Goal: Transaction & Acquisition: Download file/media

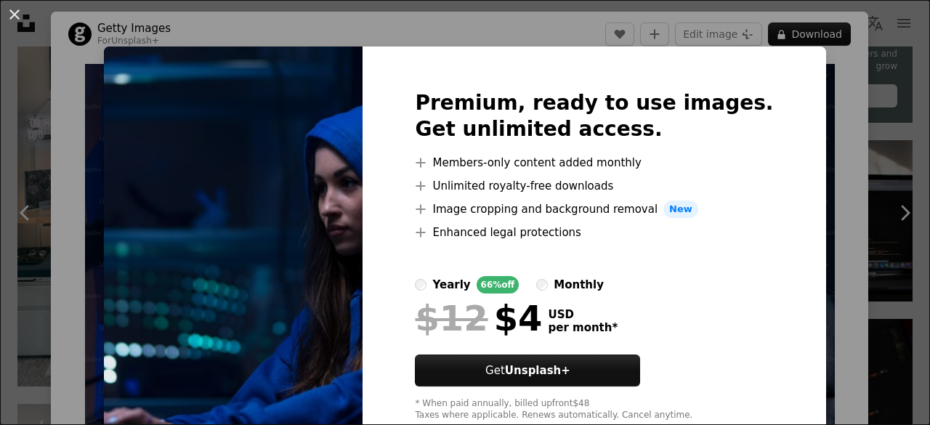
scroll to position [654, 0]
click at [831, 65] on div "An X shape Premium, ready to use images. Get unlimited access. A plus sign Memb…" at bounding box center [465, 212] width 930 height 425
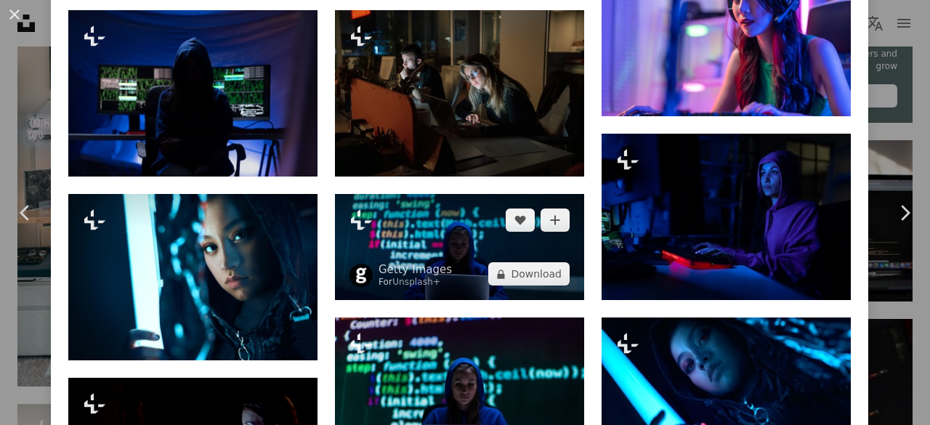
scroll to position [1235, 0]
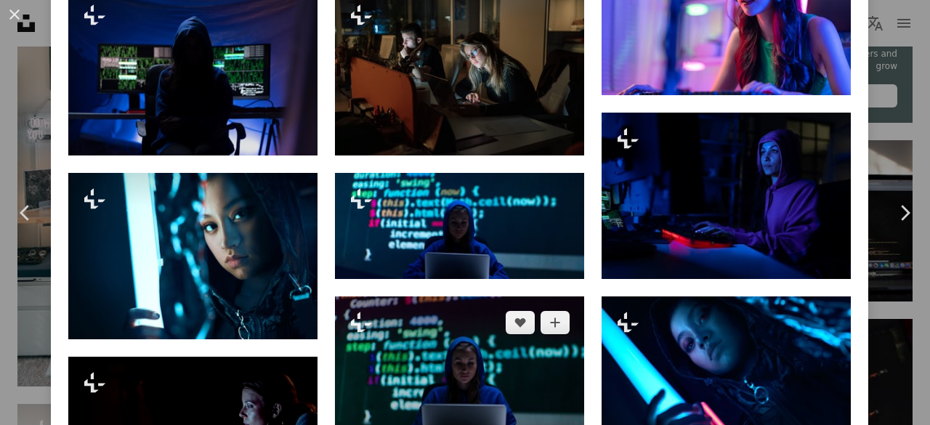
click at [480, 351] on img at bounding box center [459, 379] width 249 height 166
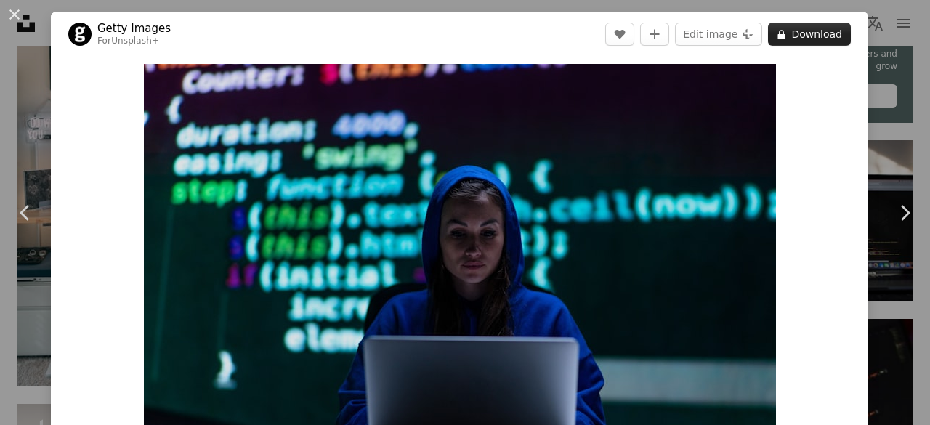
click at [799, 31] on button "A lock Download" at bounding box center [809, 34] width 83 height 23
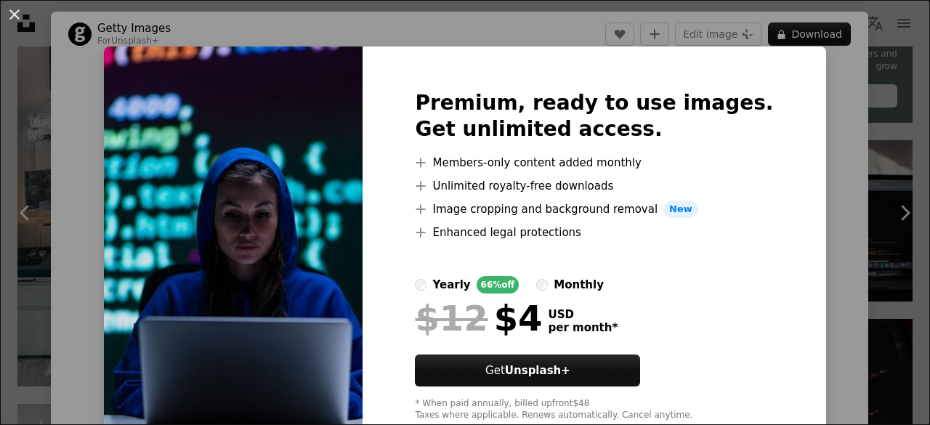
click at [806, 141] on div "An X shape Premium, ready to use images. Get unlimited access. A plus sign Memb…" at bounding box center [465, 212] width 930 height 425
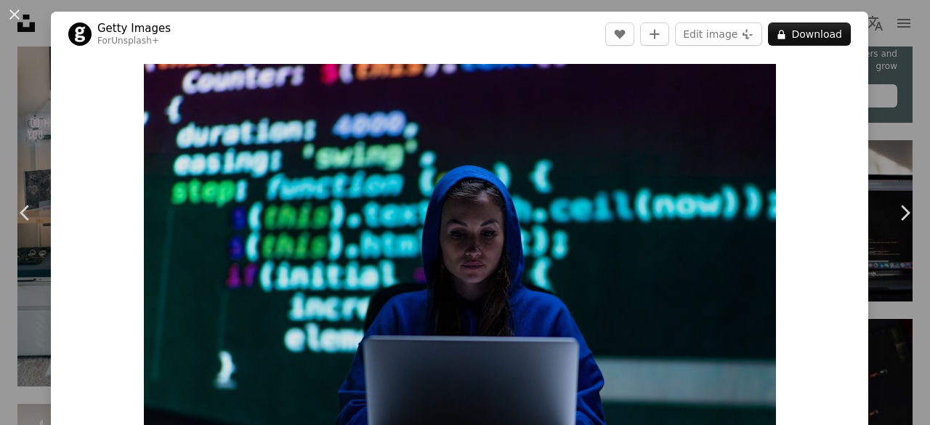
drag, startPoint x: 19, startPoint y: 13, endPoint x: 23, endPoint y: 22, distance: 9.7
click at [19, 13] on button "An X shape" at bounding box center [14, 14] width 17 height 17
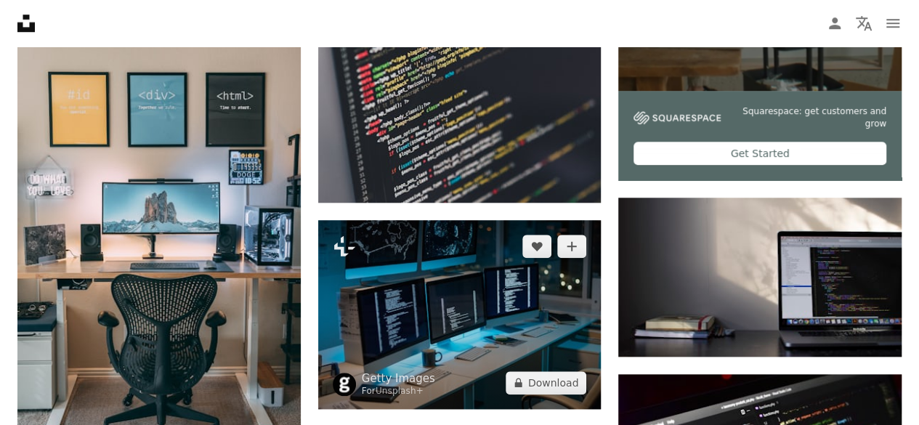
scroll to position [654, 0]
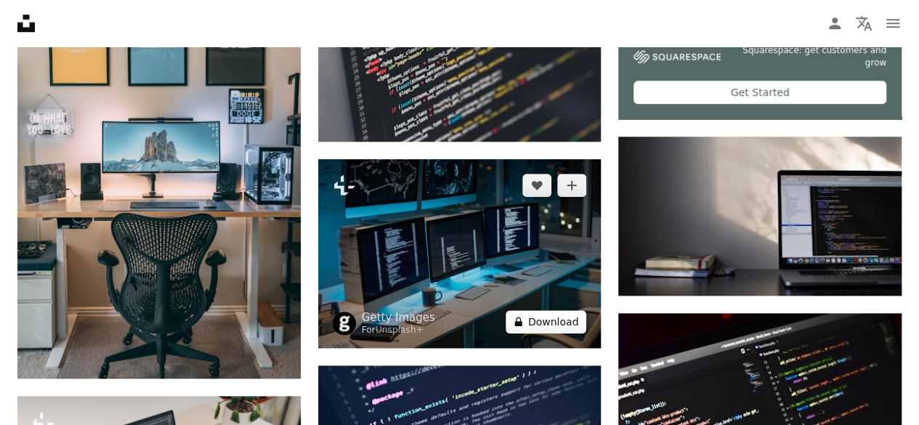
click at [545, 328] on button "A lock Download" at bounding box center [546, 321] width 81 height 23
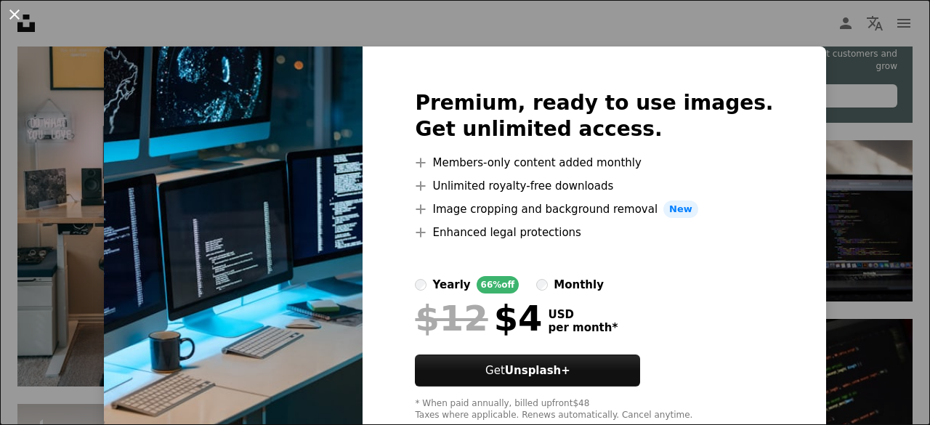
click at [17, 23] on button "An X shape" at bounding box center [14, 14] width 17 height 17
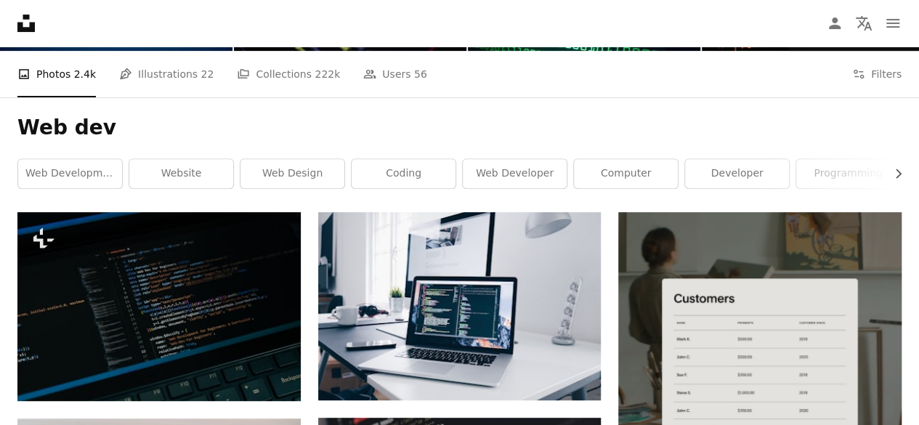
scroll to position [145, 0]
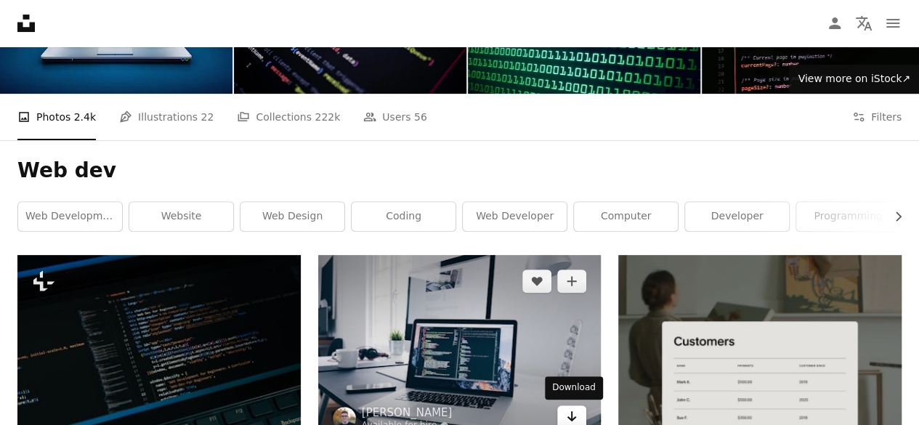
click at [564, 409] on link "Arrow pointing down" at bounding box center [571, 416] width 29 height 23
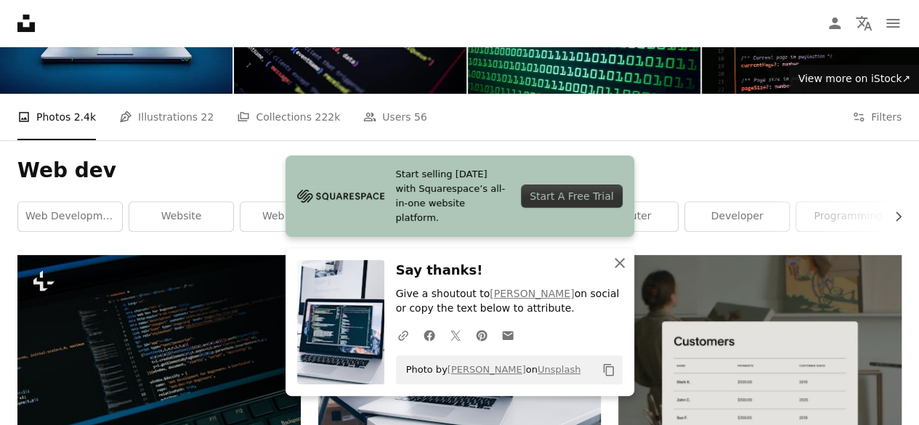
click at [616, 264] on icon "An X shape" at bounding box center [619, 262] width 17 height 17
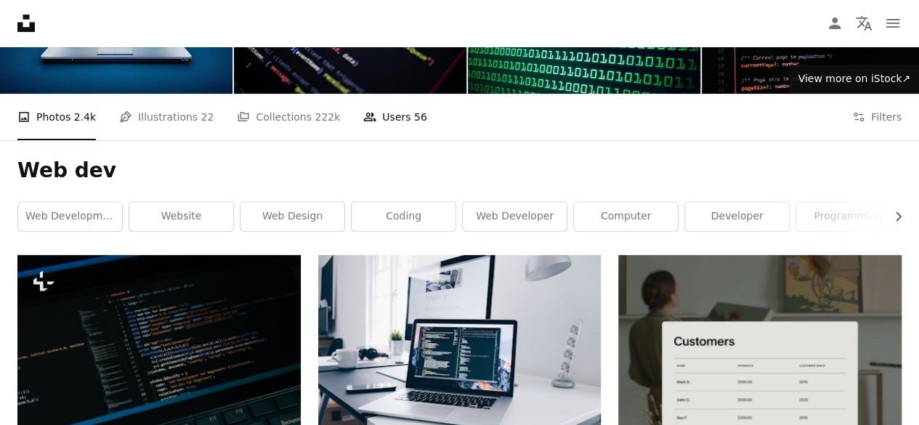
scroll to position [0, 0]
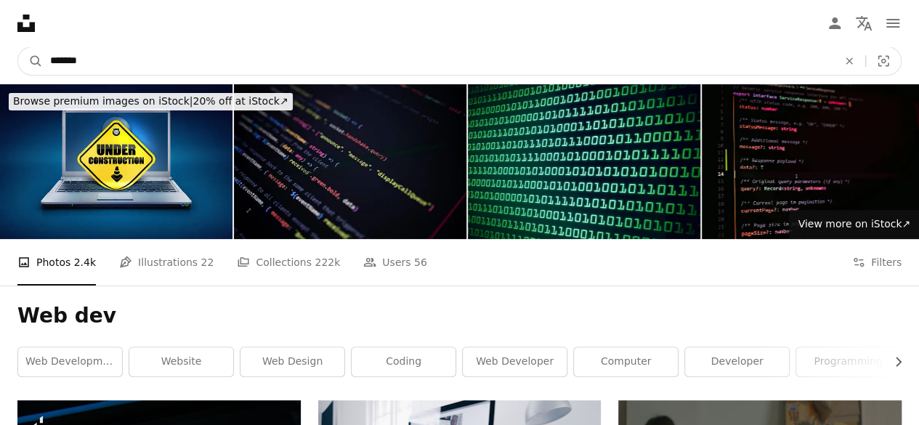
click at [95, 60] on input "*******" at bounding box center [438, 61] width 790 height 28
type input "**********"
click at [18, 47] on button "A magnifying glass" at bounding box center [30, 61] width 25 height 28
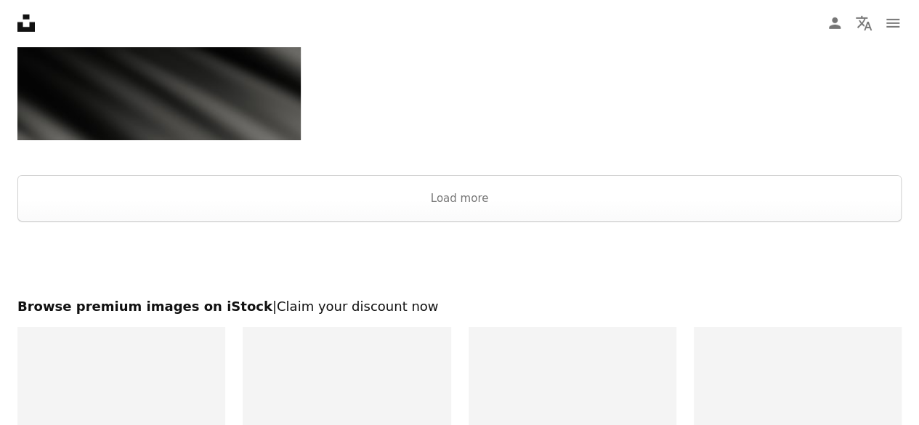
scroll to position [2397, 0]
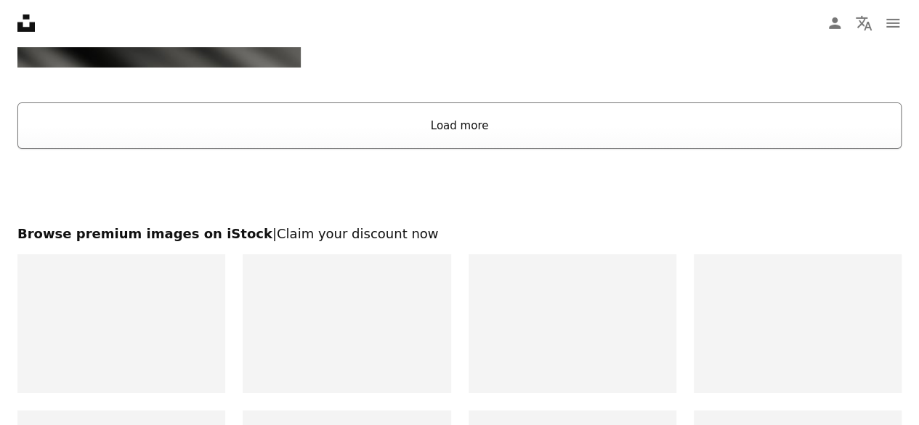
click at [480, 132] on button "Load more" at bounding box center [459, 125] width 884 height 46
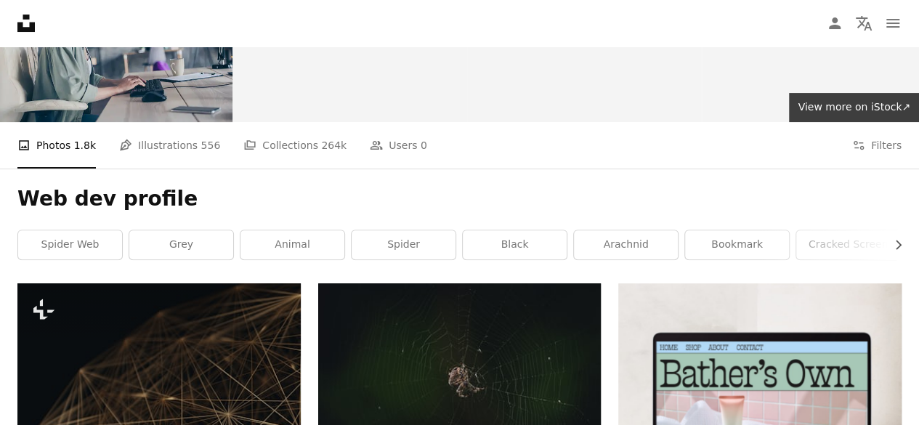
scroll to position [0, 0]
